Goal: Task Accomplishment & Management: Complete application form

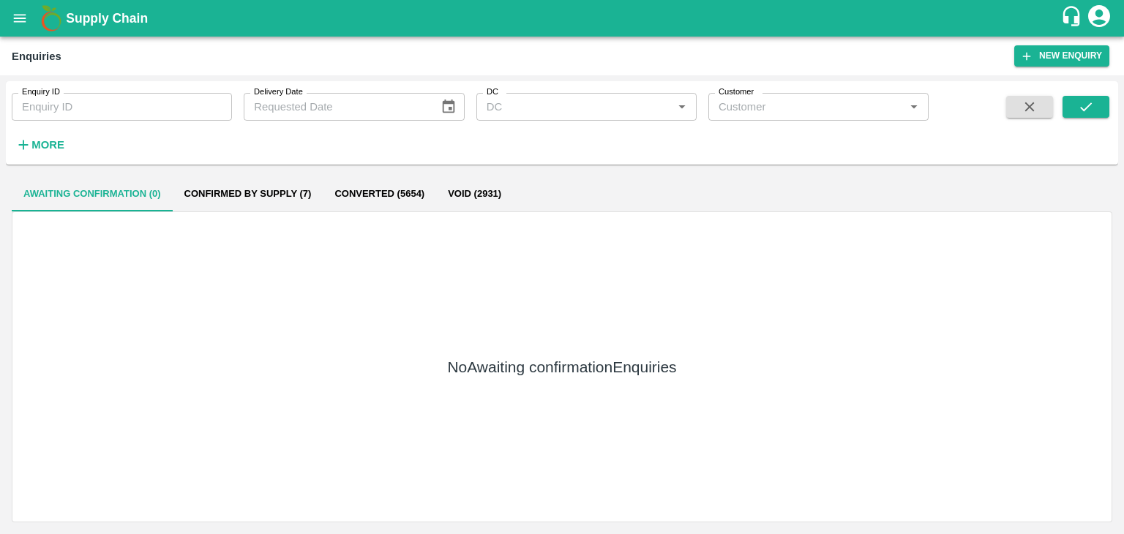
click at [1081, 111] on icon "submit" at bounding box center [1086, 107] width 16 height 16
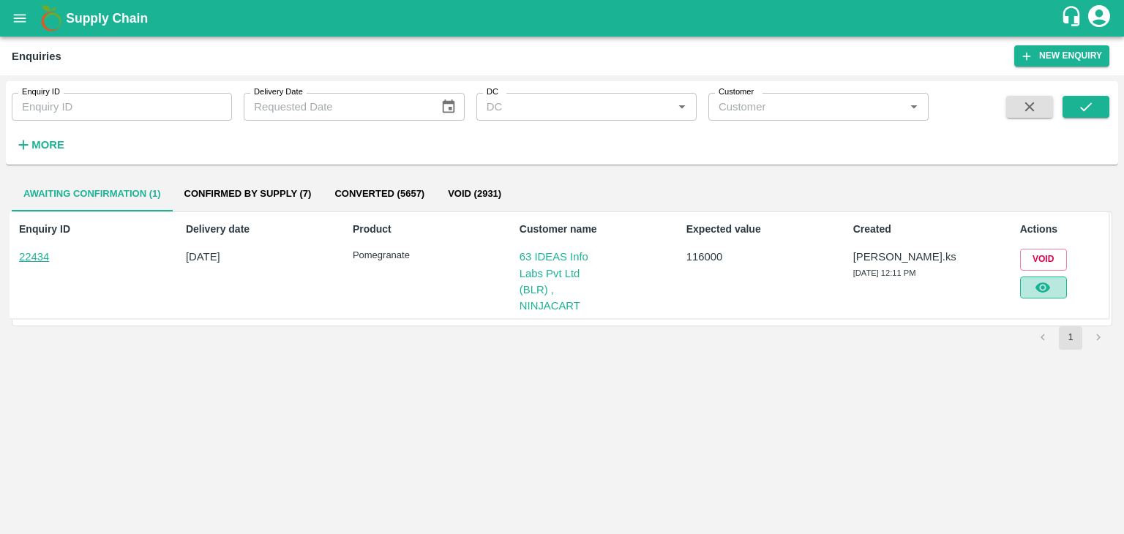
click at [1040, 285] on icon "button" at bounding box center [1043, 287] width 16 height 16
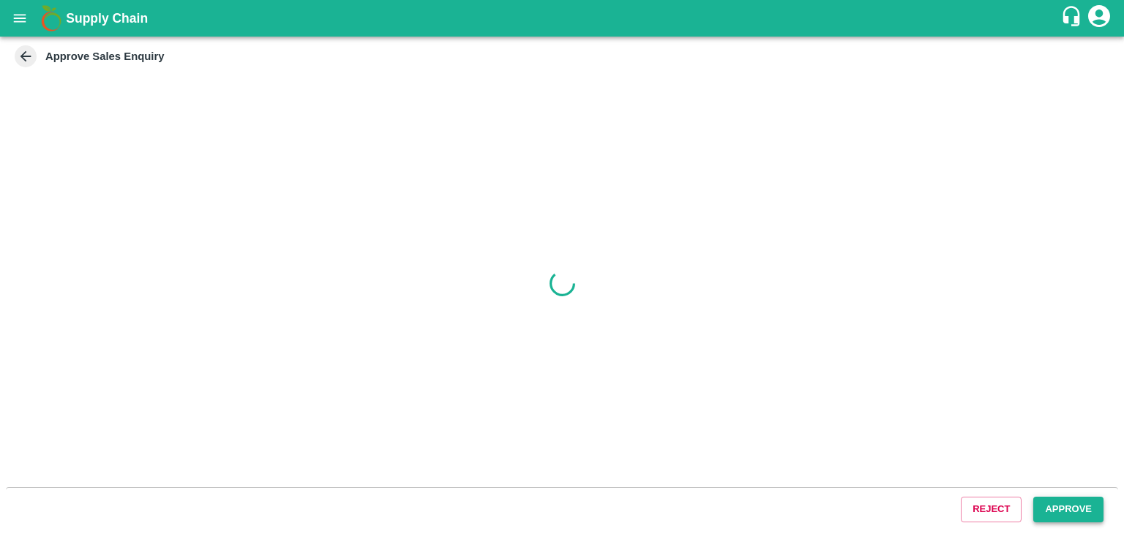
click at [1075, 518] on button "Approve" at bounding box center [1068, 510] width 70 height 26
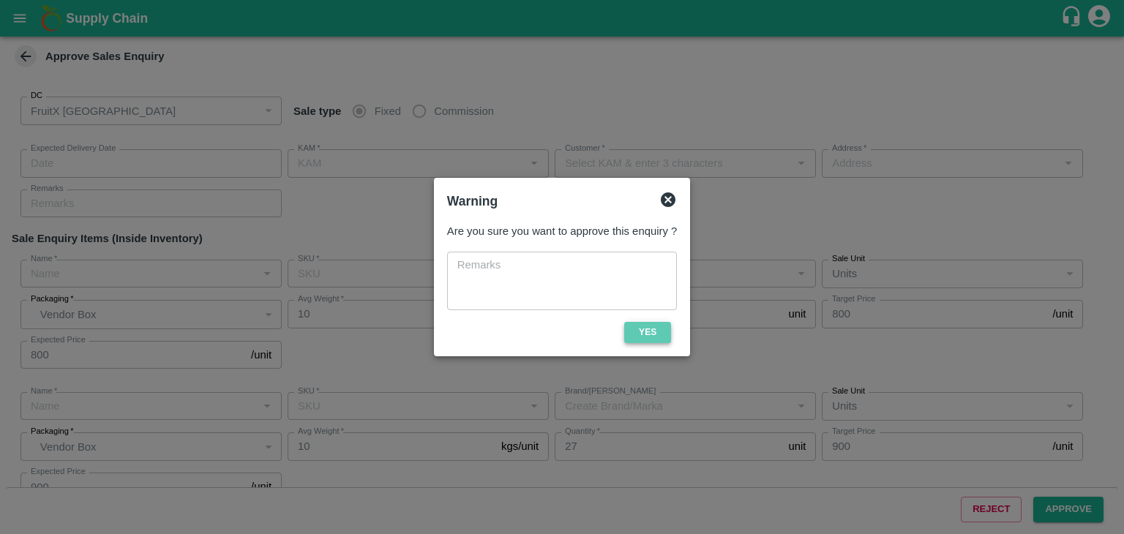
click at [641, 323] on button "Yes" at bounding box center [647, 332] width 47 height 21
type input "[DATE] 12:15 PM"
type input "[PERSON_NAME].ks"
type input "63 IDEAS Info Labs Pvt Ltd (BLR) , NINJACART"
type input "[STREET_ADDRESS]"
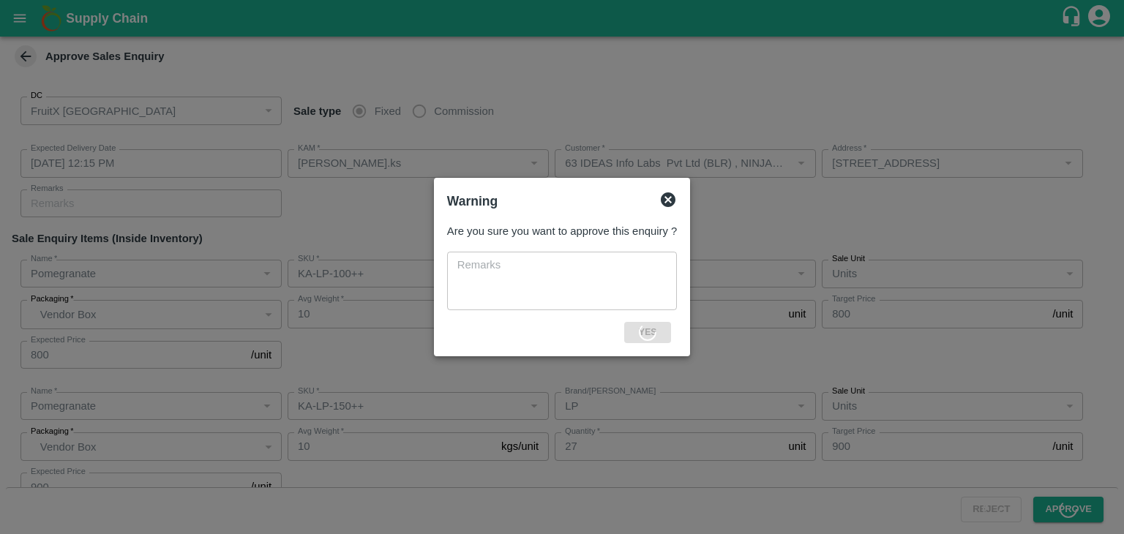
type input "Pomegranate"
type input "KA-LP-100++"
type input "LP"
type input "Pomegranate"
type input "KA-LP-150++"
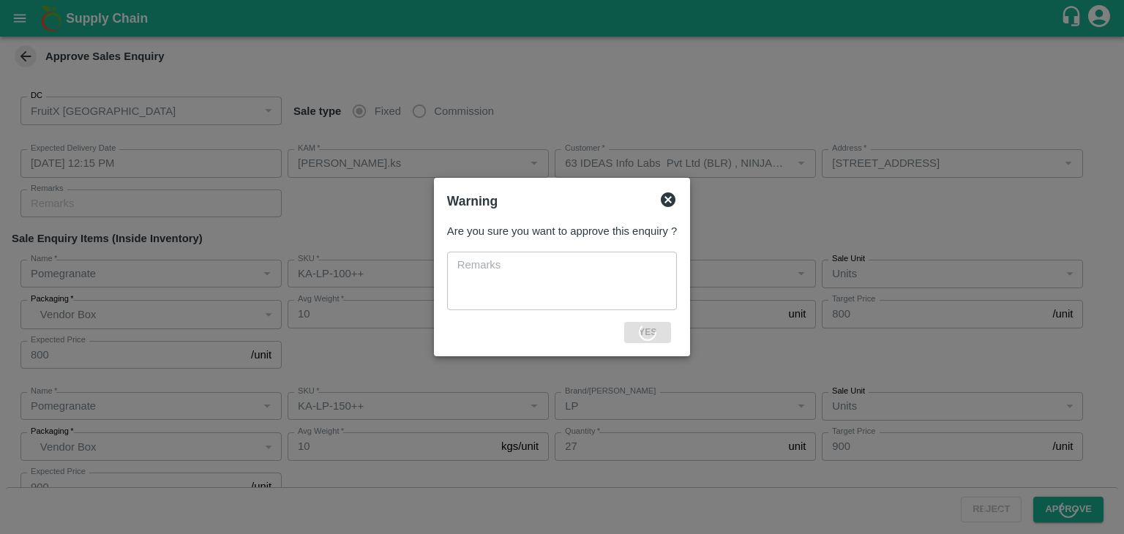
type input "LP"
type input "Pomegranate"
type input "KA-LP-180++"
type input "LP"
type input "Pomegranate"
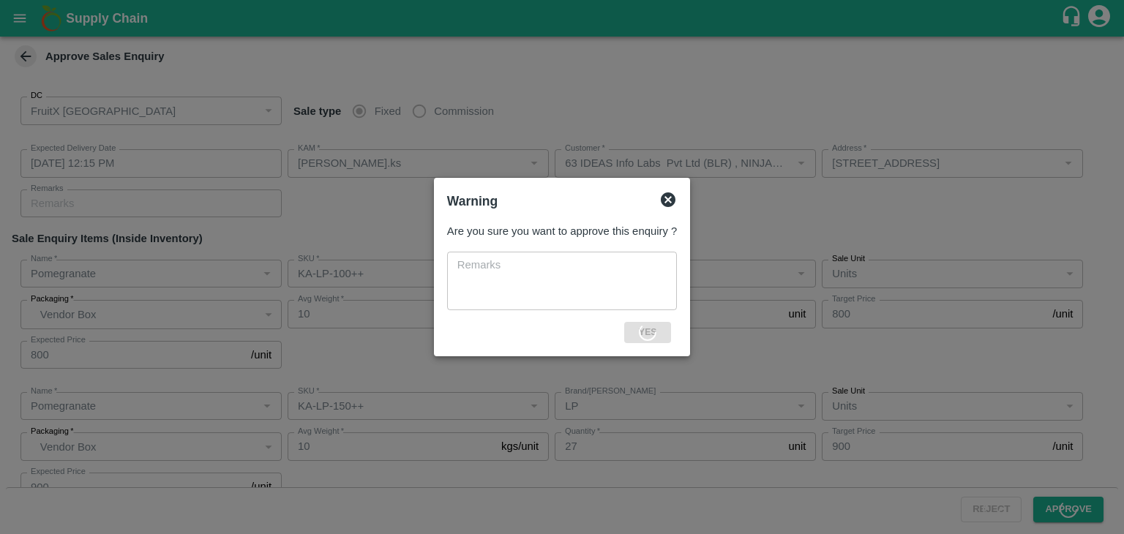
type input "KA-LP-220++"
type input "LP"
type input "Others"
type input "Pomegranate"
type input "KA-LP-250++"
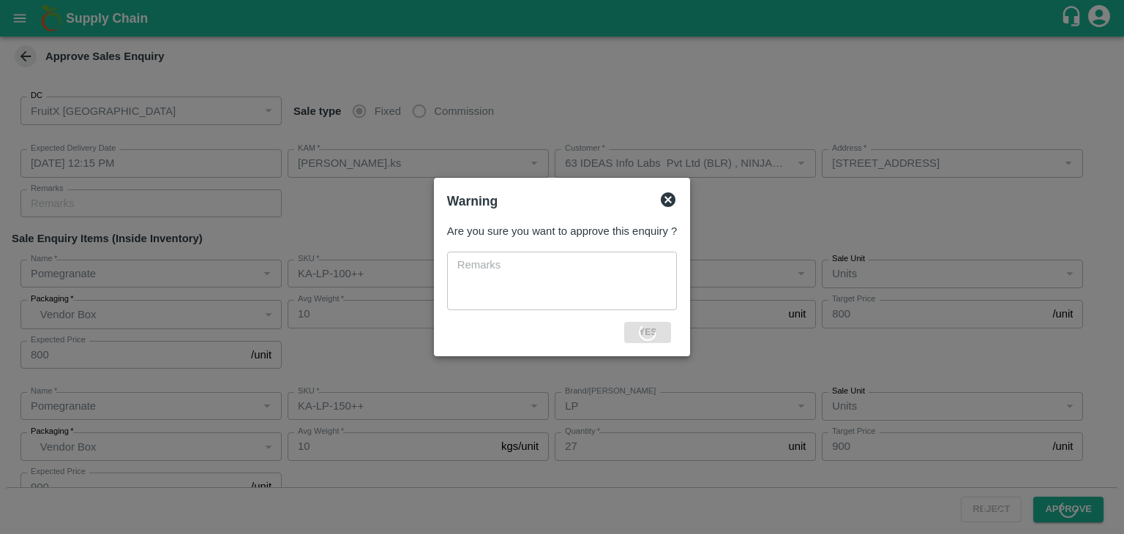
type input "LP"
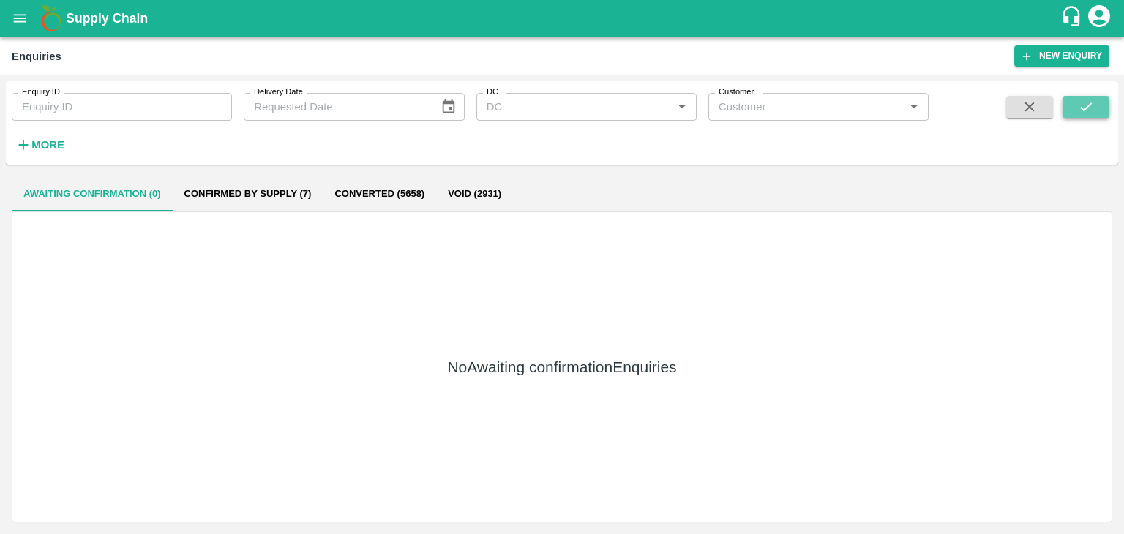
click at [1090, 115] on button "submit" at bounding box center [1085, 107] width 47 height 22
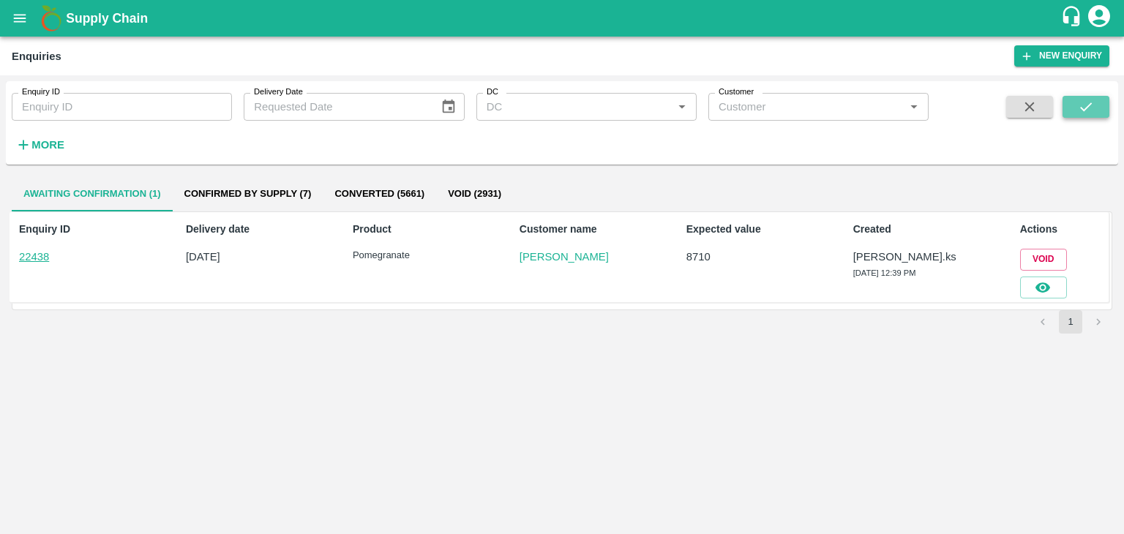
click at [1090, 115] on button "submit" at bounding box center [1085, 107] width 47 height 22
click at [1042, 282] on icon "button" at bounding box center [1043, 287] width 16 height 16
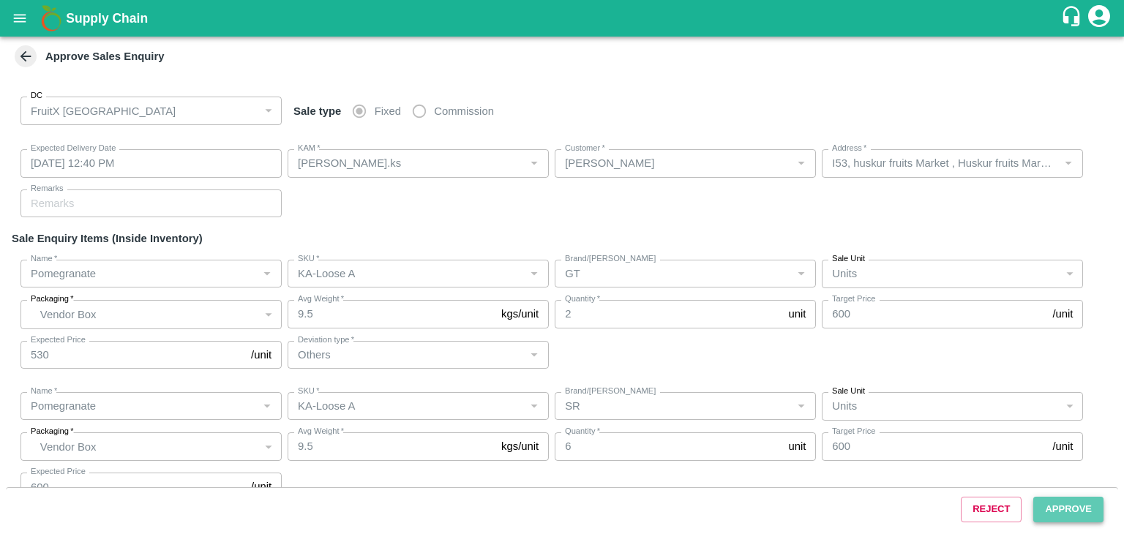
click at [1081, 501] on button "Approve" at bounding box center [1068, 510] width 70 height 26
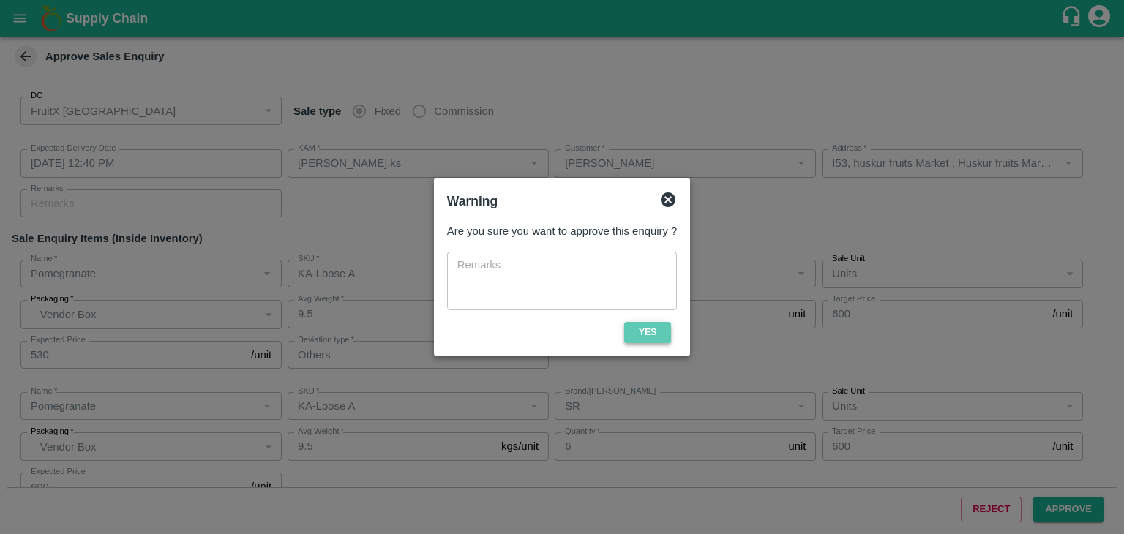
click at [645, 323] on button "Yes" at bounding box center [647, 332] width 47 height 21
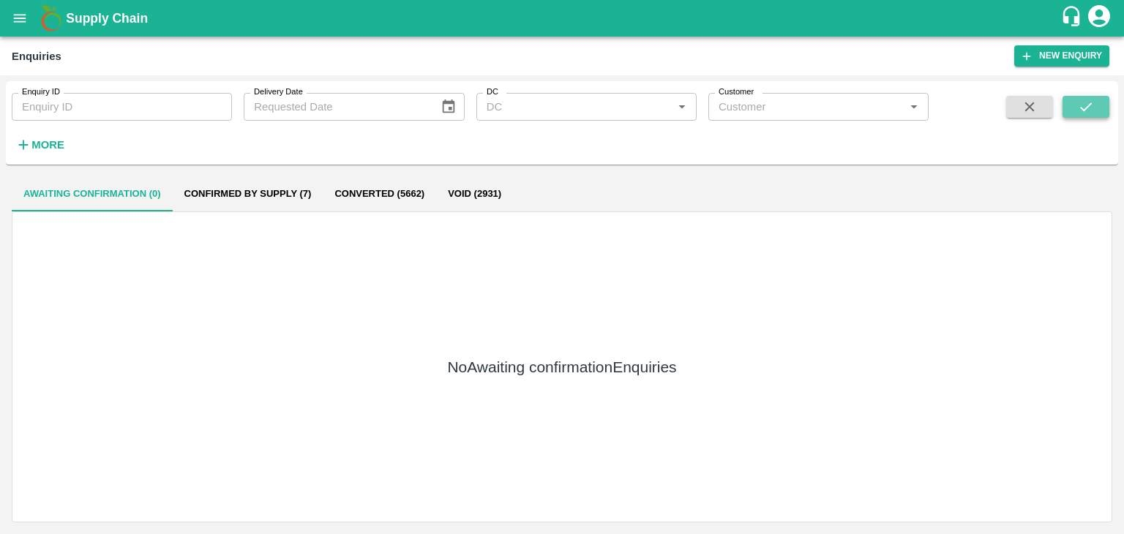
click at [1097, 105] on button "submit" at bounding box center [1085, 107] width 47 height 22
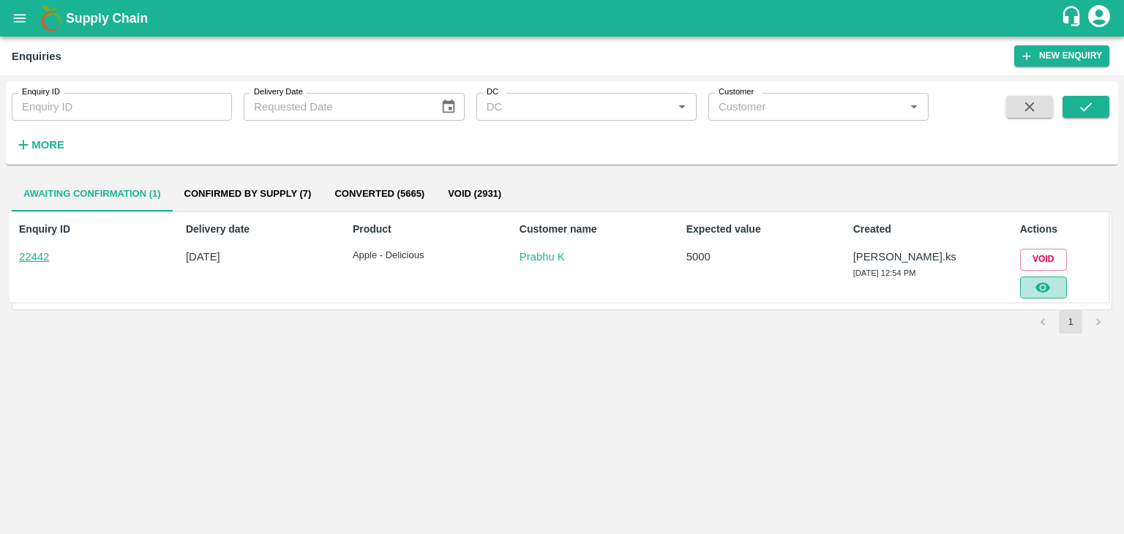
click at [1057, 285] on button "button" at bounding box center [1043, 288] width 47 height 22
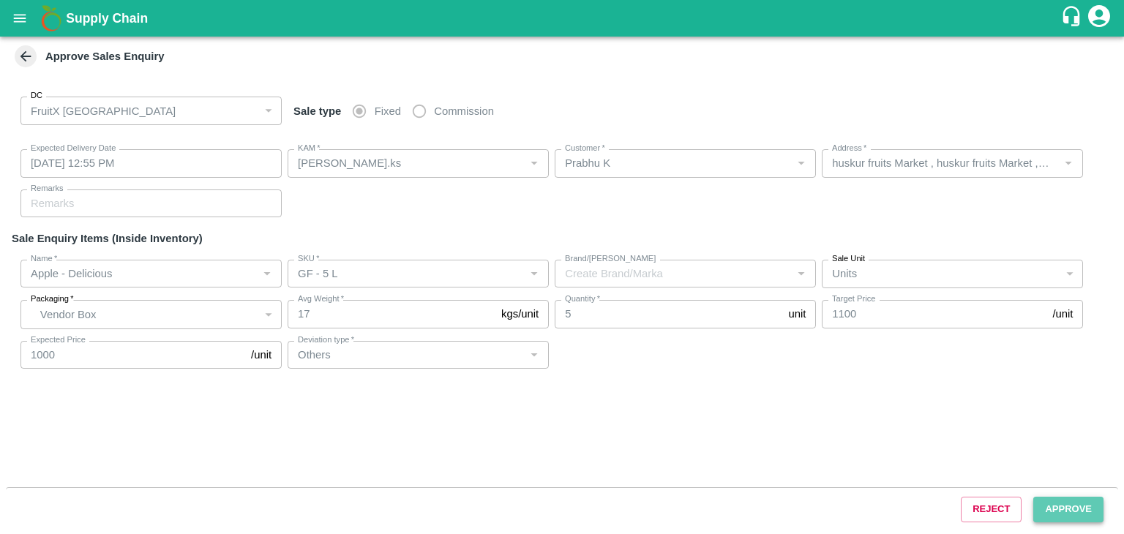
click at [1068, 510] on button "Approve" at bounding box center [1068, 510] width 70 height 26
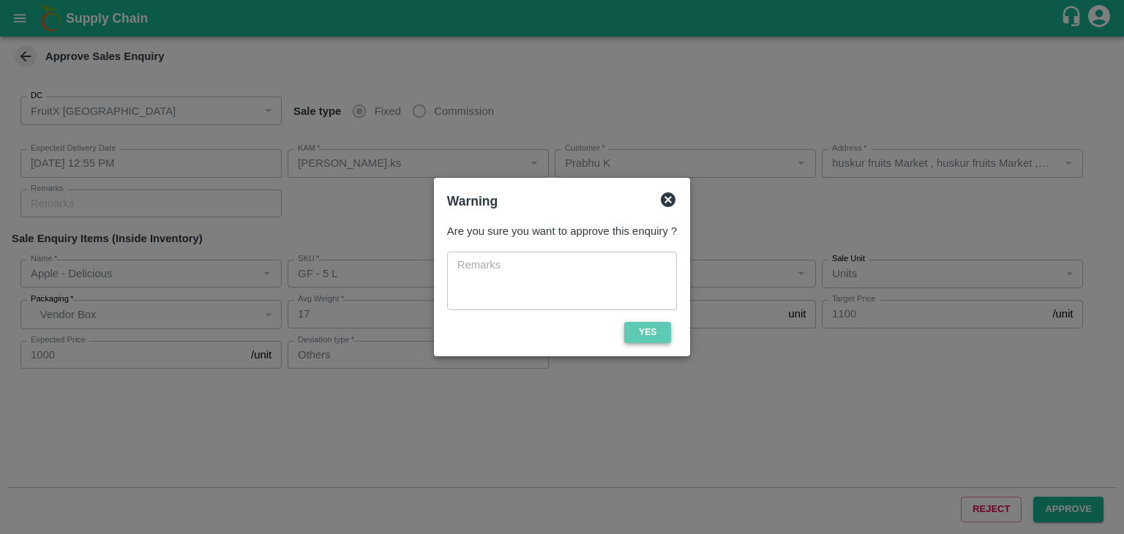
click at [658, 330] on button "Yes" at bounding box center [647, 332] width 47 height 21
